Goal: Use online tool/utility

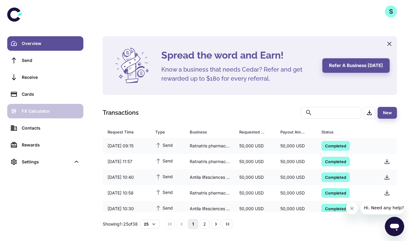
click at [40, 106] on link "FX Calculator" at bounding box center [45, 111] width 76 height 14
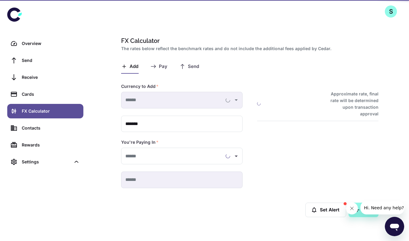
type input "**********"
